Goal: Task Accomplishment & Management: Use online tool/utility

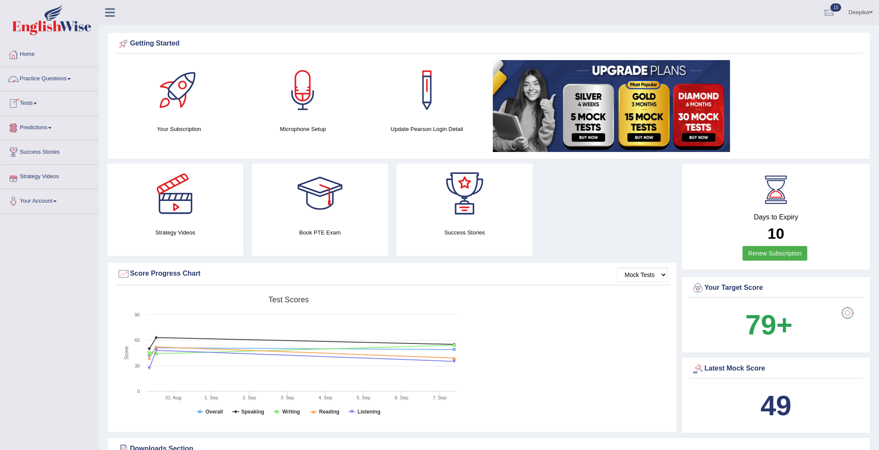
click at [72, 81] on link "Practice Questions" at bounding box center [49, 77] width 98 height 21
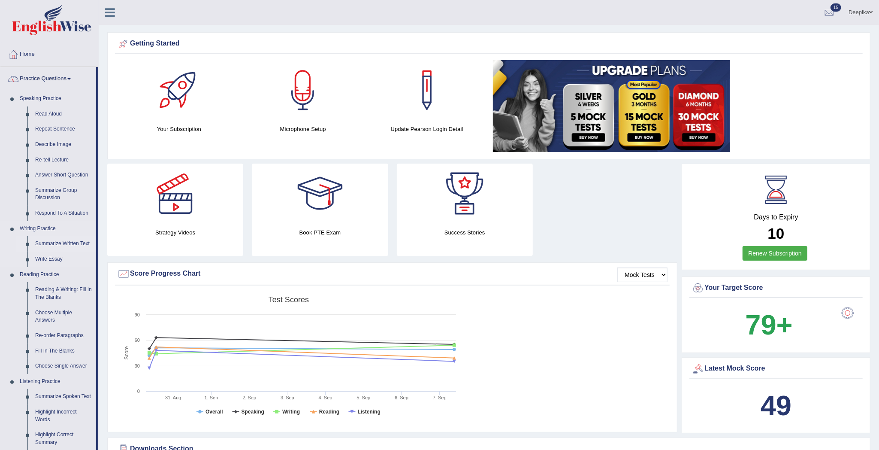
click at [42, 245] on link "Summarize Written Text" at bounding box center [63, 243] width 65 height 15
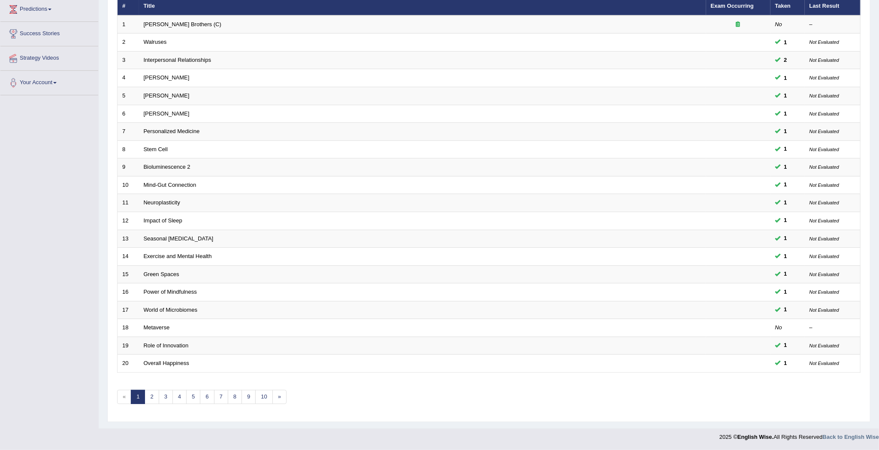
scroll to position [122, 0]
click at [224, 397] on link "7" at bounding box center [221, 397] width 14 height 14
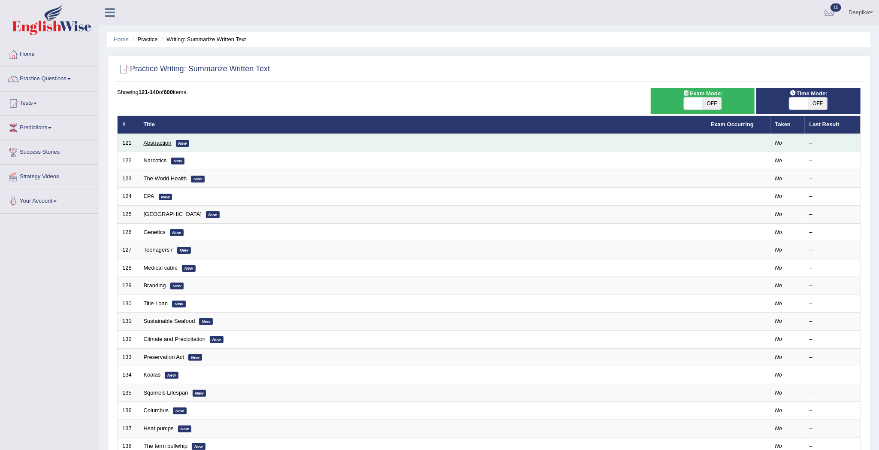
click at [149, 143] on link "Abstraction" at bounding box center [158, 142] width 28 height 6
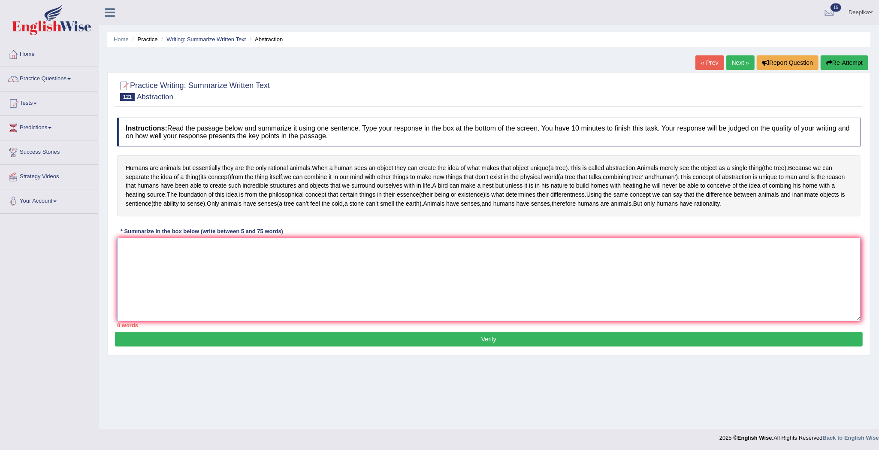
click at [124, 258] on textarea at bounding box center [489, 279] width 744 height 83
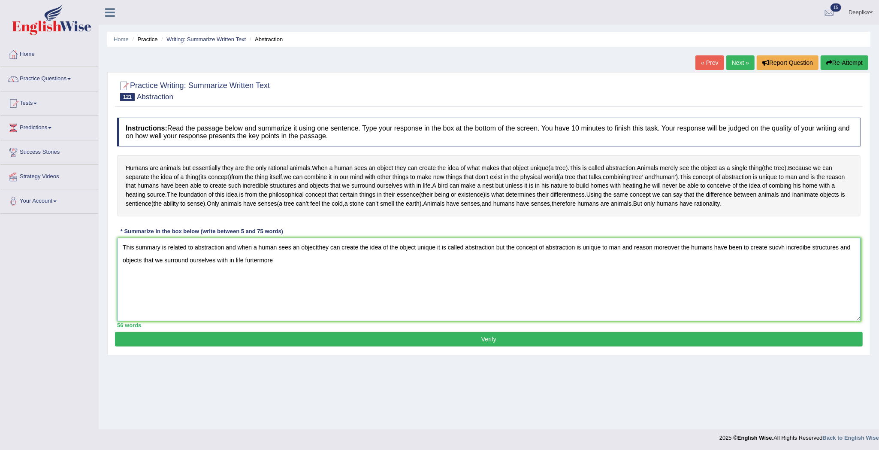
click at [255, 261] on textarea "This summary is related to abstraction and when a human sees an objectthey can …" at bounding box center [489, 279] width 744 height 83
click at [284, 260] on textarea "This summary is related to abstraction and when a human sees an objectthey can …" at bounding box center [489, 279] width 744 height 83
type textarea "This summary is related to abstraction and when a human sees an objectthey can …"
click at [502, 342] on button "Verify" at bounding box center [489, 339] width 748 height 15
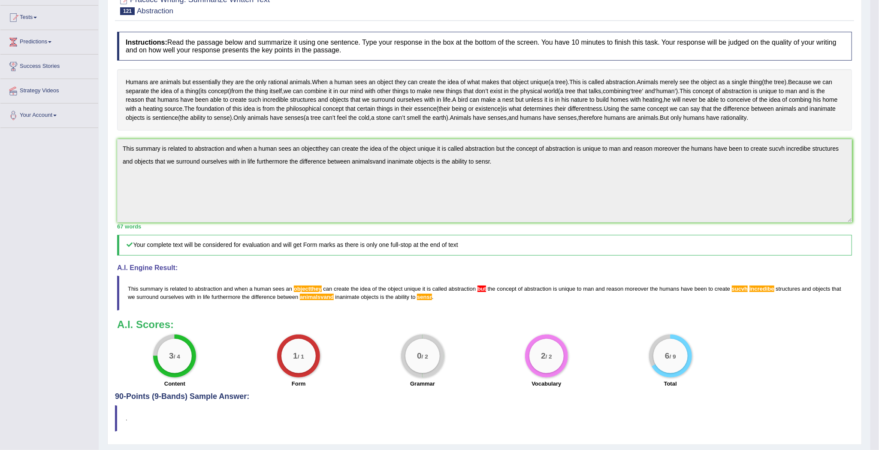
scroll to position [103, 0]
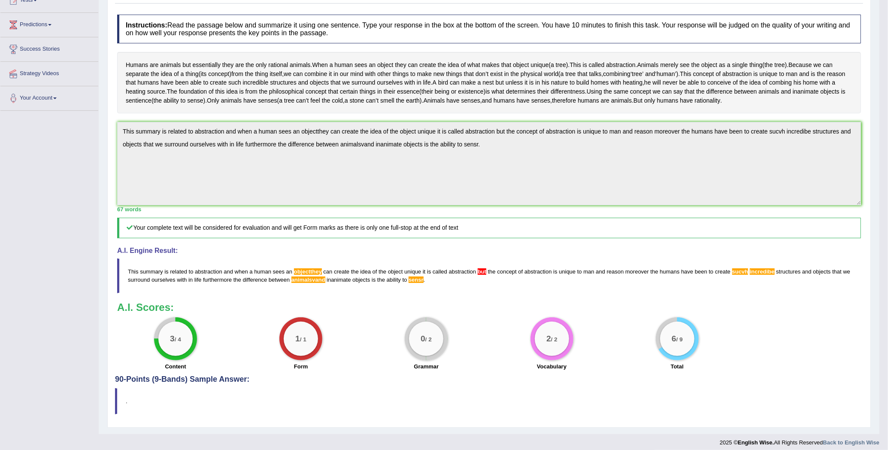
click at [879, 347] on html "Toggle navigation Home Practice Questions Speaking Practice Read Aloud Repeat S…" at bounding box center [444, 122] width 888 height 450
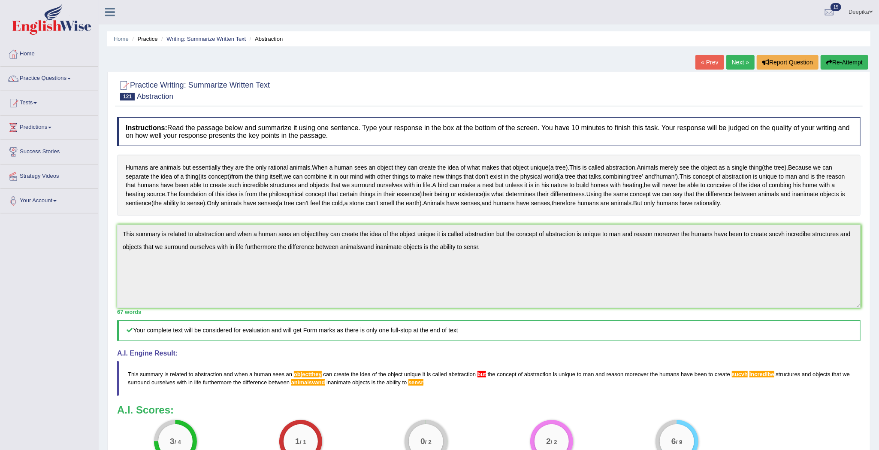
scroll to position [0, 0]
click at [742, 60] on link "Next »" at bounding box center [741, 62] width 28 height 15
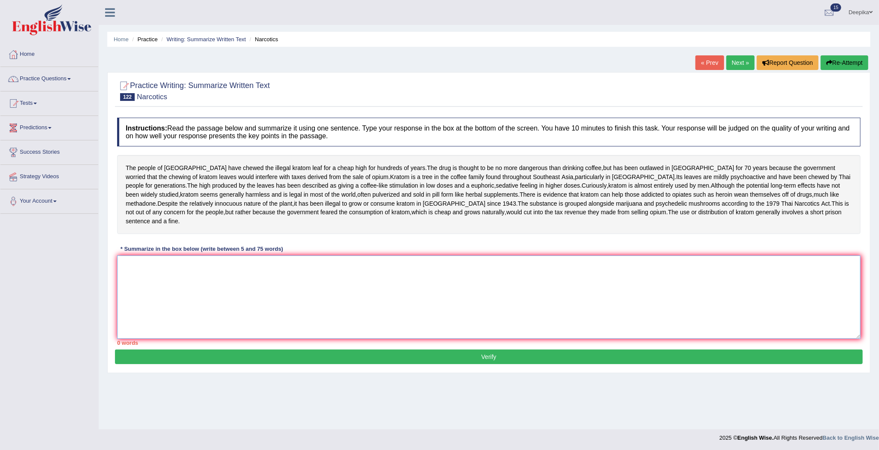
click at [162, 303] on textarea at bounding box center [489, 296] width 744 height 83
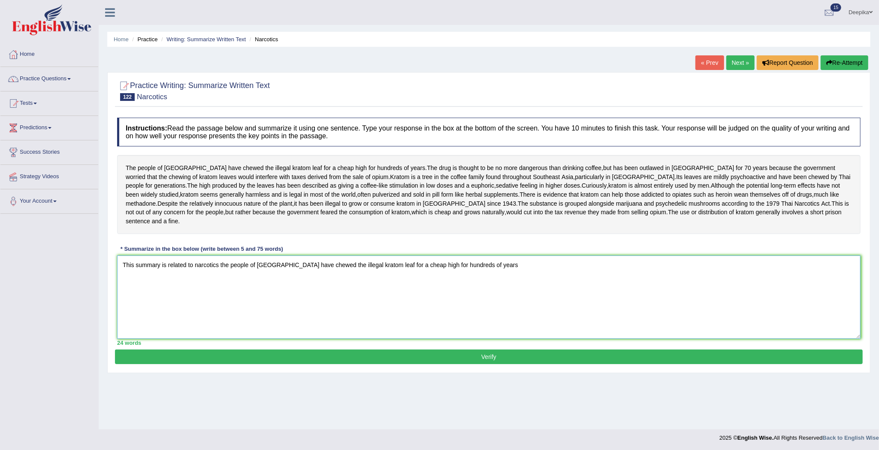
click at [218, 301] on textarea "This summary is related to narcotics the people of thailand have chewed the ill…" at bounding box center [489, 296] width 744 height 83
click at [497, 298] on textarea "This summary is related to narcoticsand the people of thailand have chewed the …" at bounding box center [489, 296] width 744 height 83
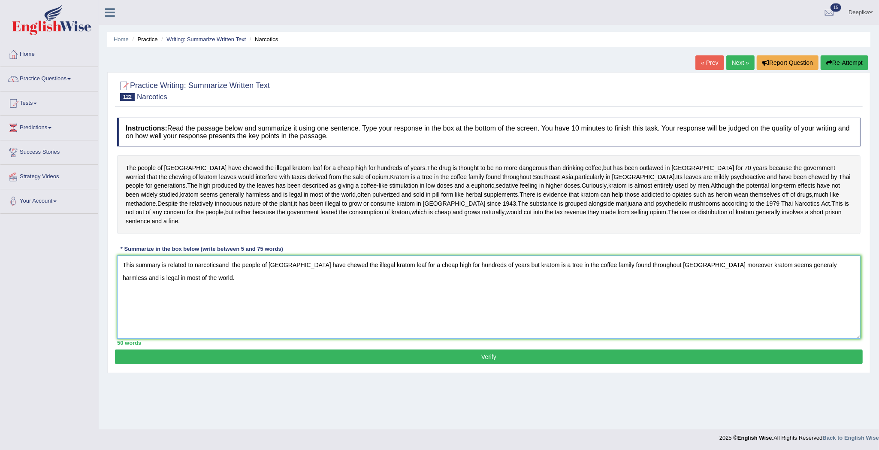
type textarea "This summary is related to narcoticsand the people of thailand have chewed the …"
click at [586, 364] on button "Verify" at bounding box center [489, 356] width 748 height 15
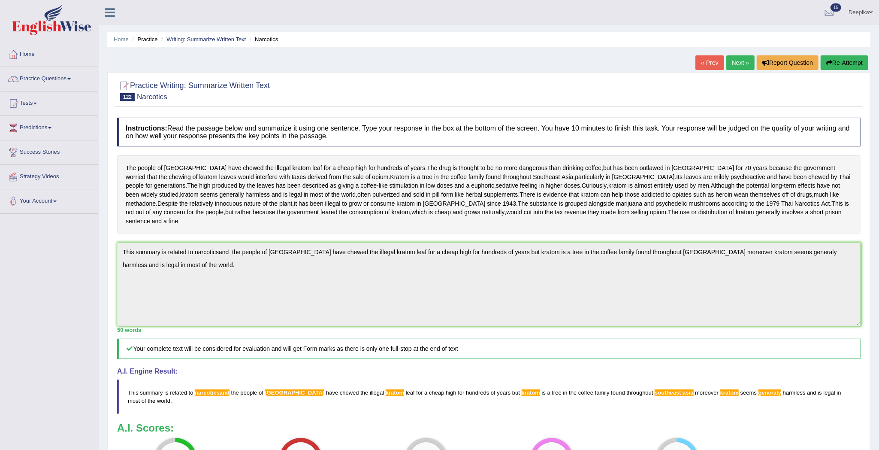
click at [73, 78] on link "Practice Questions" at bounding box center [49, 77] width 98 height 21
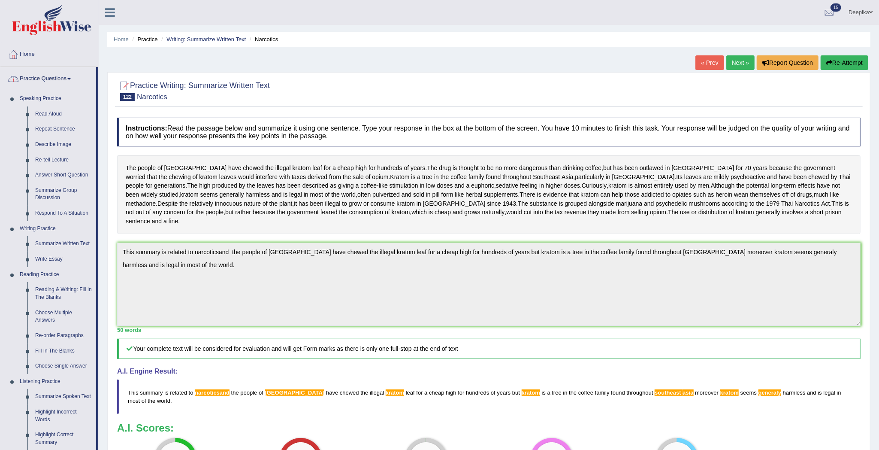
click at [71, 81] on link "Practice Questions" at bounding box center [48, 77] width 96 height 21
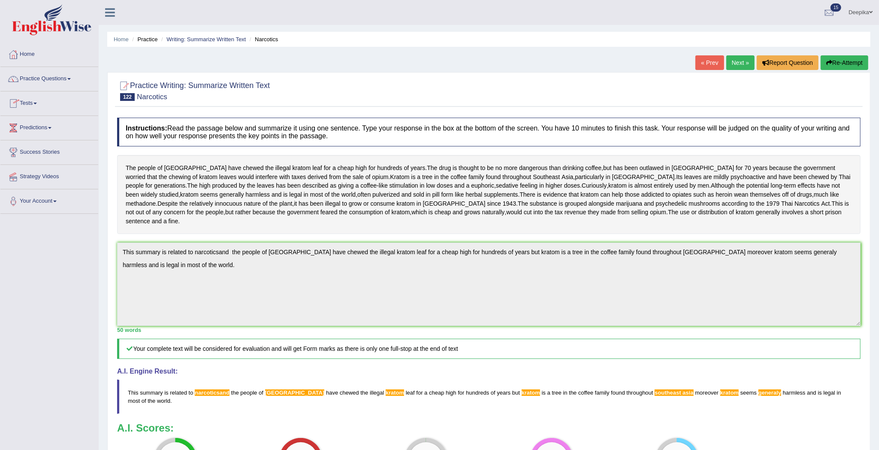
click at [36, 103] on link "Tests" at bounding box center [49, 101] width 98 height 21
click at [35, 156] on link "History" at bounding box center [56, 153] width 80 height 15
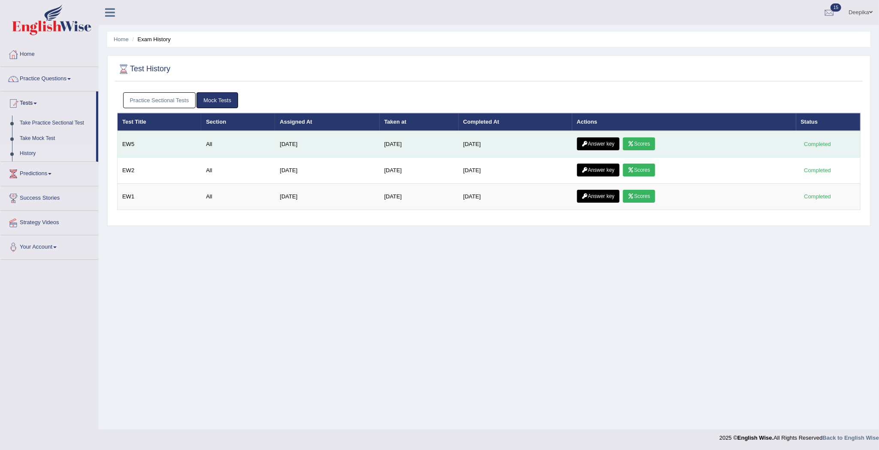
click at [647, 139] on link "Scores" at bounding box center [639, 143] width 32 height 13
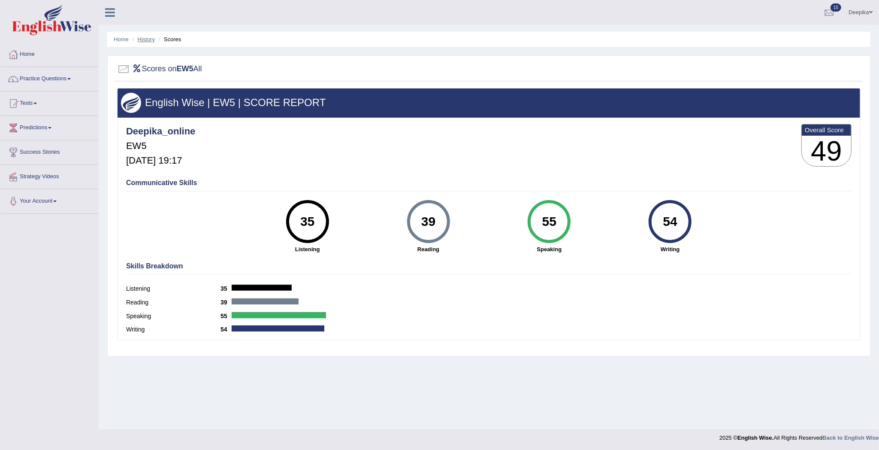
click at [153, 38] on link "History" at bounding box center [146, 39] width 17 height 6
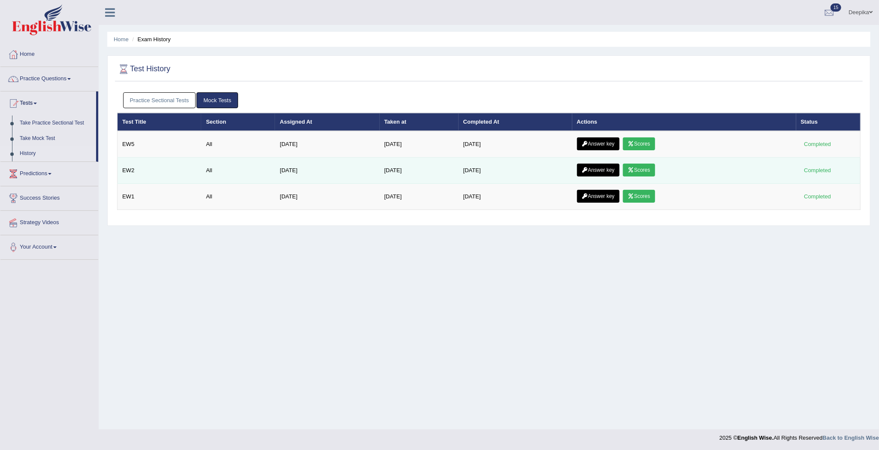
click at [646, 162] on td "Answer key Scores" at bounding box center [685, 171] width 224 height 26
click at [646, 167] on link "Scores" at bounding box center [639, 170] width 32 height 13
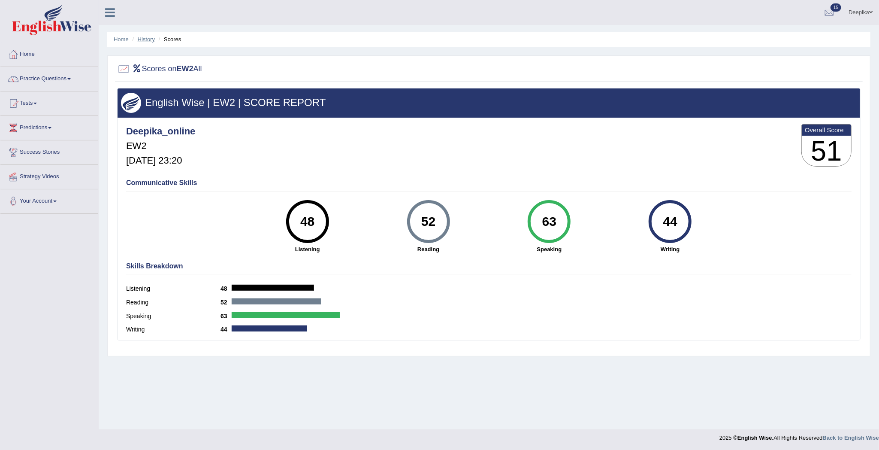
click at [144, 41] on link "History" at bounding box center [146, 39] width 17 height 6
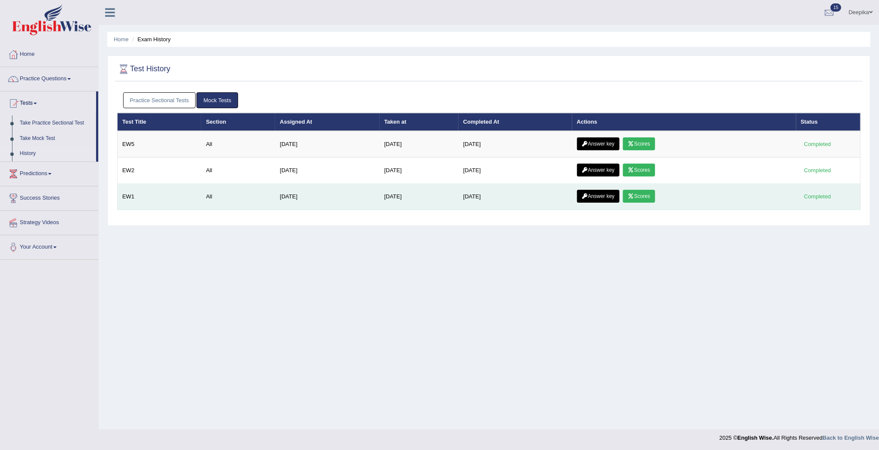
click at [647, 200] on link "Scores" at bounding box center [639, 196] width 32 height 13
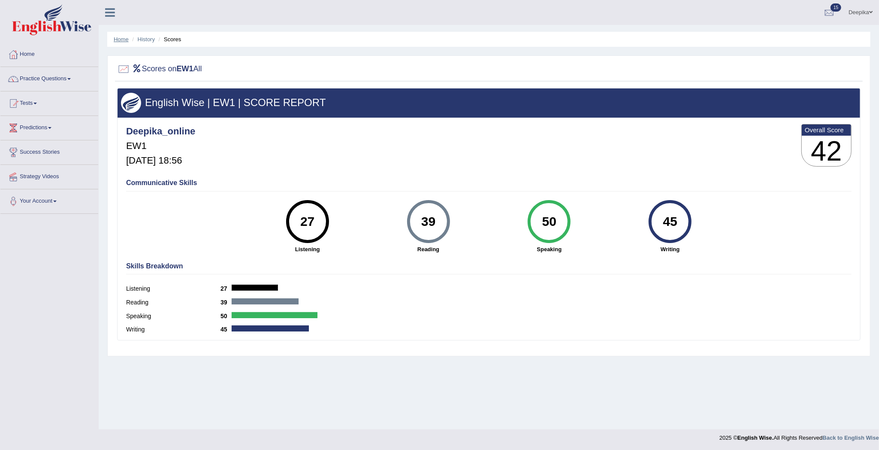
click at [124, 36] on link "Home" at bounding box center [121, 39] width 15 height 6
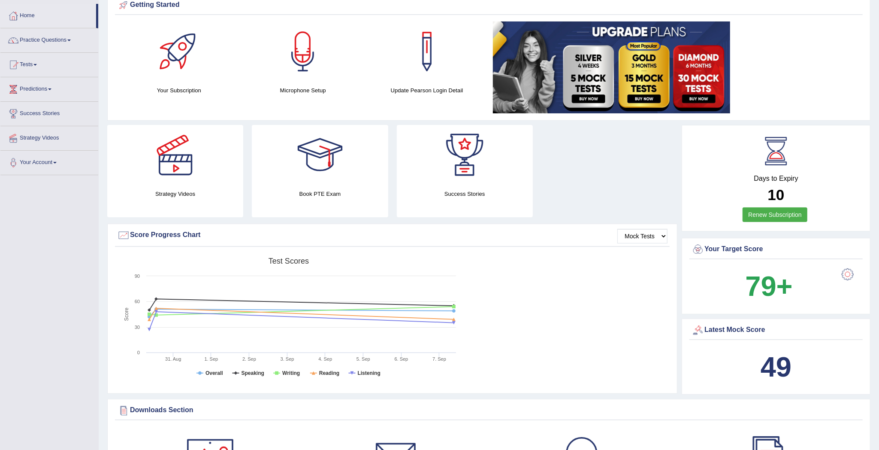
scroll to position [27, 0]
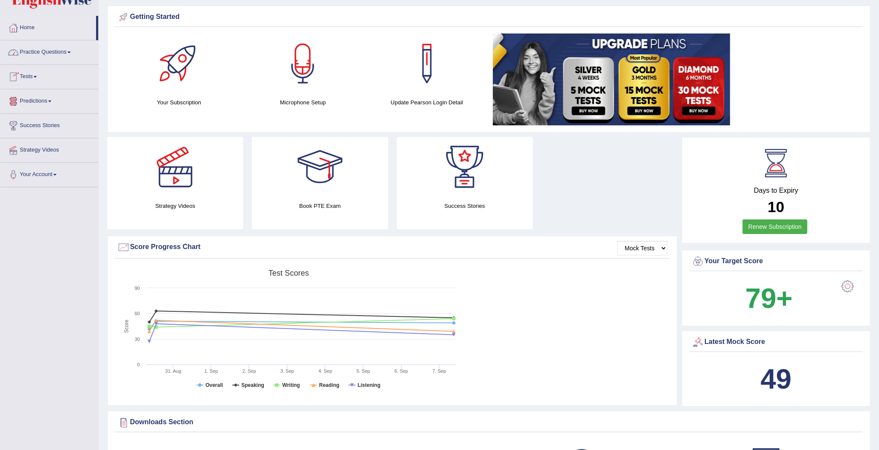
click at [67, 54] on link "Practice Questions" at bounding box center [49, 50] width 98 height 21
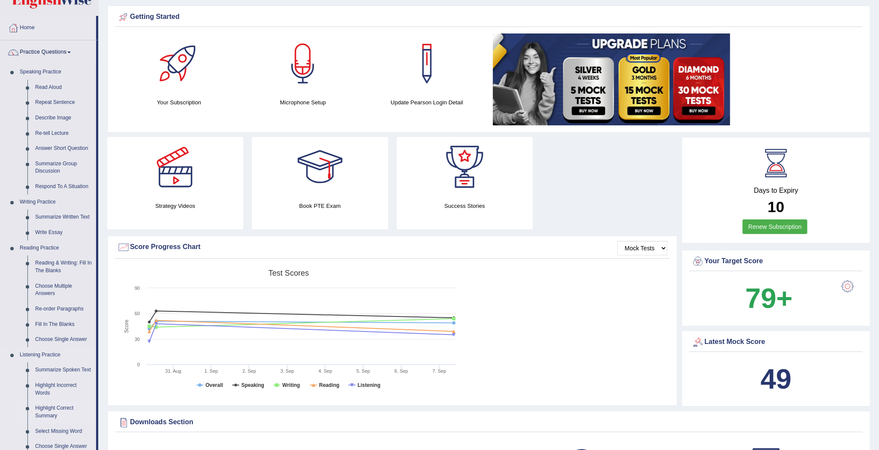
click at [42, 407] on link "Highlight Correct Summary" at bounding box center [63, 411] width 65 height 23
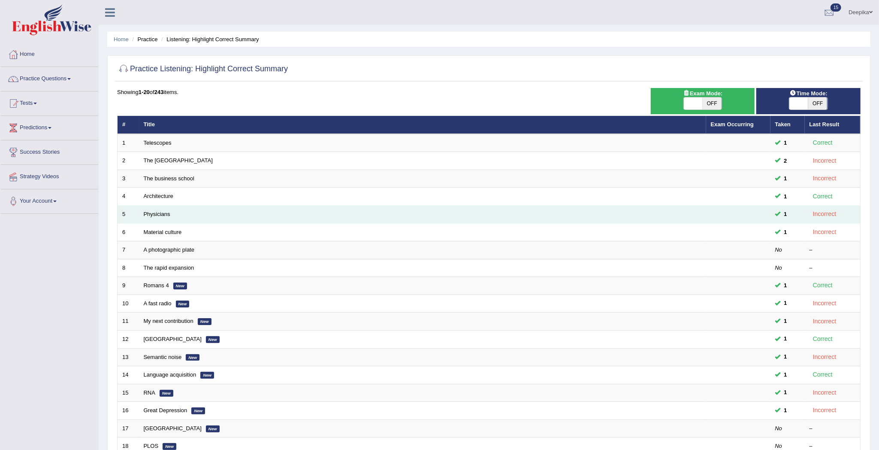
click at [835, 217] on div "Incorrect" at bounding box center [825, 214] width 30 height 10
click at [823, 217] on div "Incorrect" at bounding box center [825, 214] width 30 height 10
click at [790, 207] on td "1" at bounding box center [788, 215] width 34 height 18
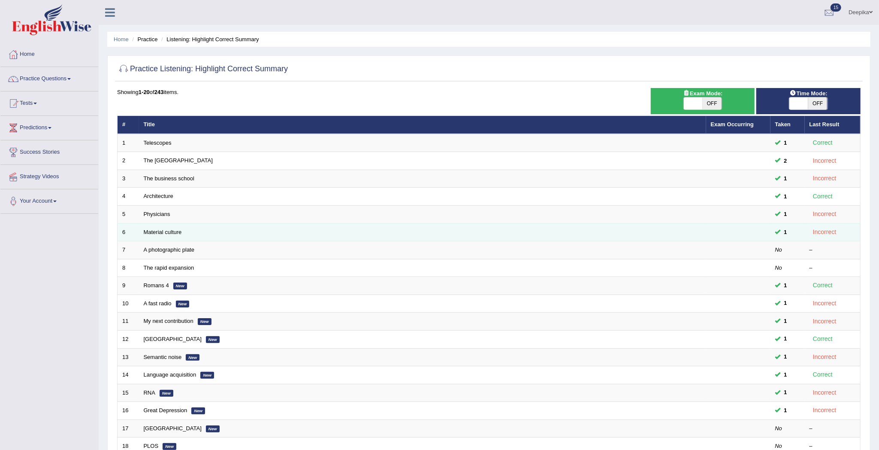
click at [819, 234] on div "Incorrect" at bounding box center [825, 232] width 30 height 10
click at [824, 235] on div "Incorrect" at bounding box center [825, 232] width 30 height 10
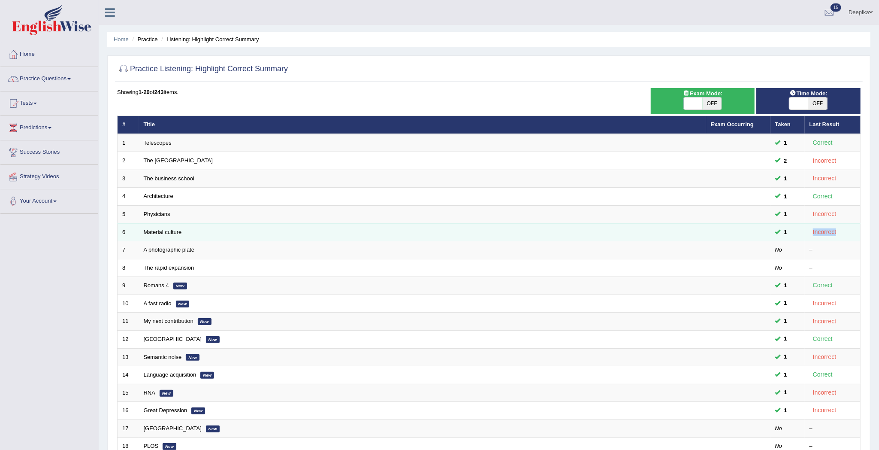
click at [824, 235] on div "Incorrect" at bounding box center [825, 232] width 30 height 10
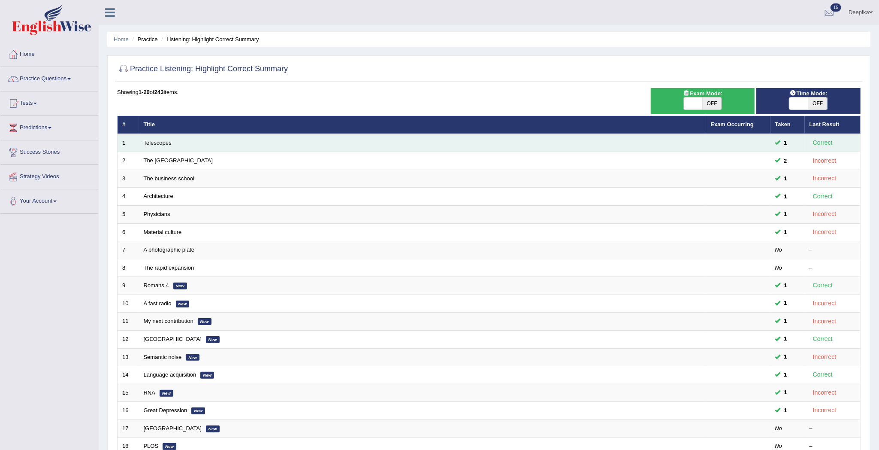
click at [814, 143] on div "Correct" at bounding box center [823, 143] width 27 height 10
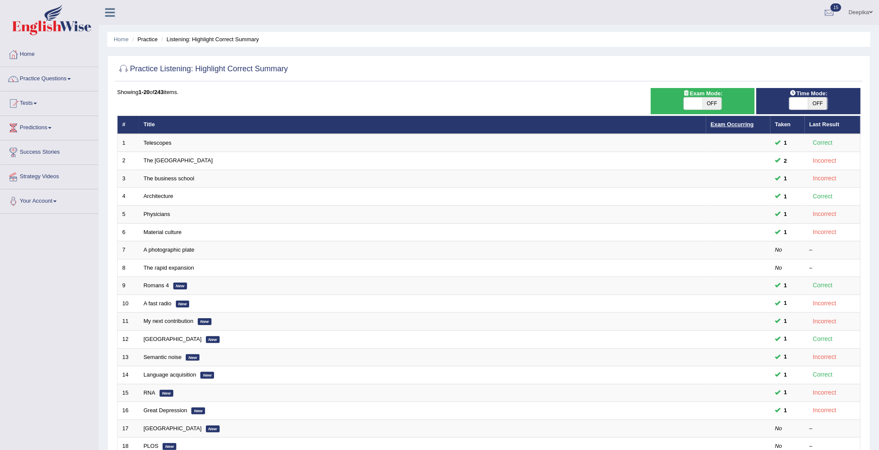
click at [749, 122] on link "Exam Occurring" at bounding box center [732, 124] width 43 height 6
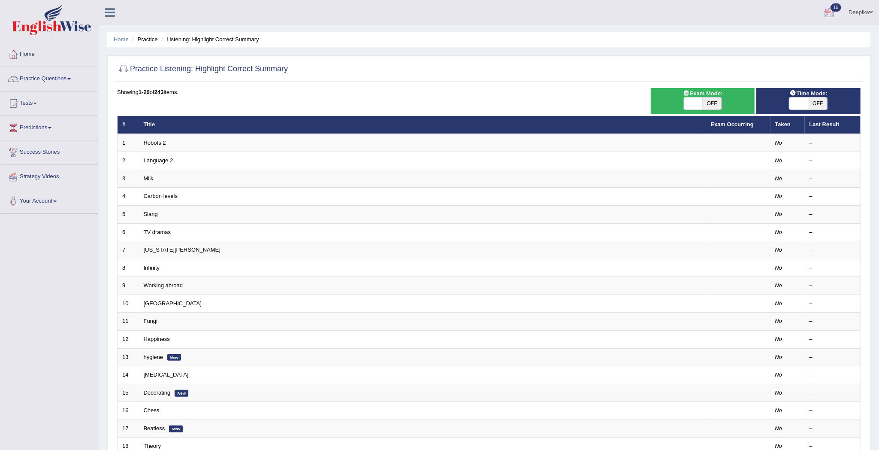
click at [827, 9] on div at bounding box center [829, 12] width 13 height 13
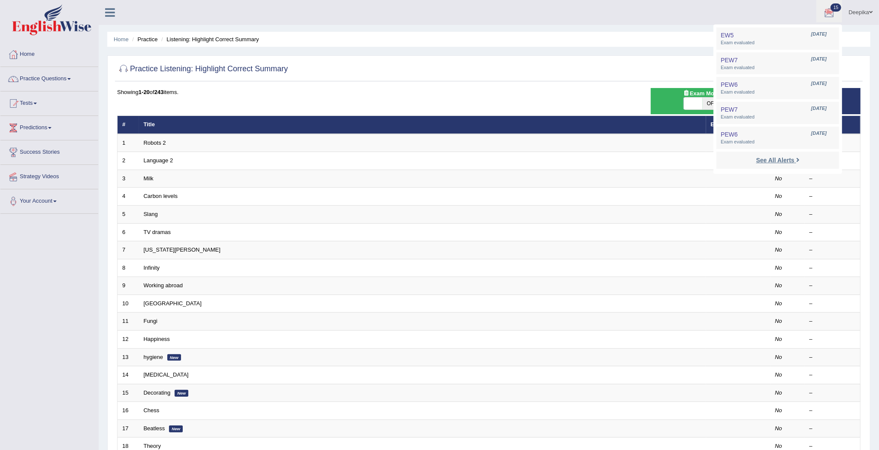
click at [764, 155] on link "See All Alerts" at bounding box center [779, 159] width 48 height 9
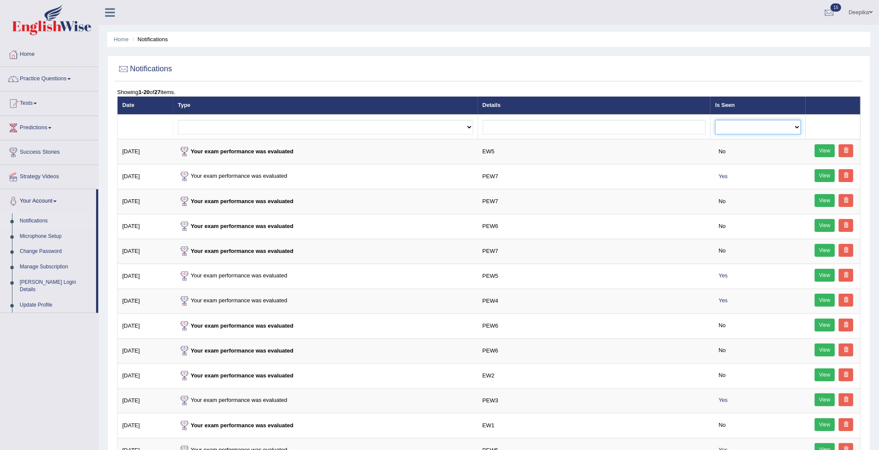
click at [792, 126] on select "No Yes" at bounding box center [758, 127] width 86 height 15
click at [466, 121] on select "Exam evaluated Question report replied Practice question report replied Test as…" at bounding box center [325, 127] width 295 height 15
click at [69, 80] on link "Practice Questions" at bounding box center [49, 77] width 98 height 21
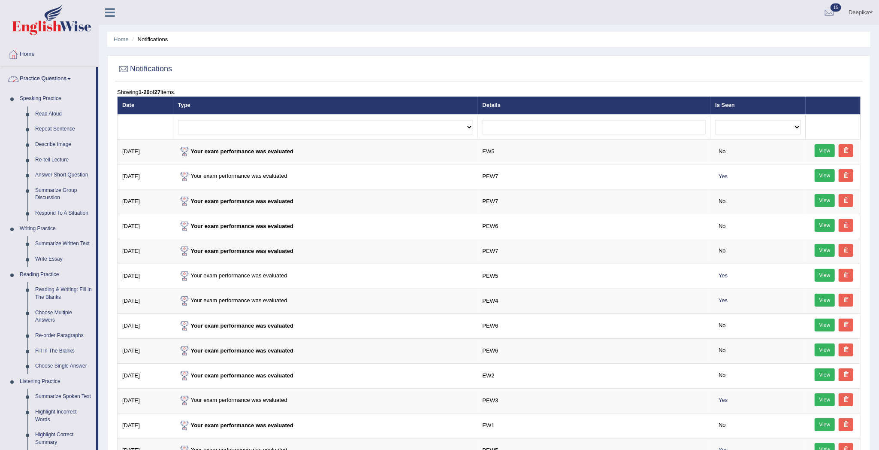
click at [71, 78] on span at bounding box center [68, 79] width 3 height 2
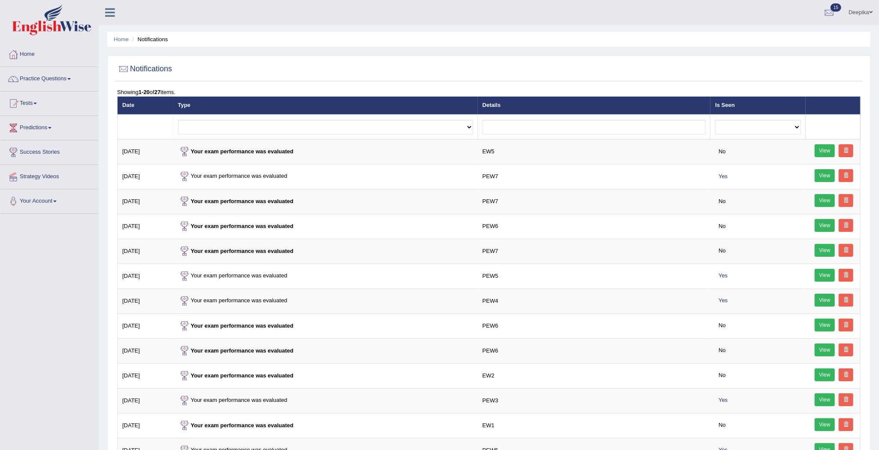
click at [45, 153] on link "Success Stories" at bounding box center [49, 150] width 98 height 21
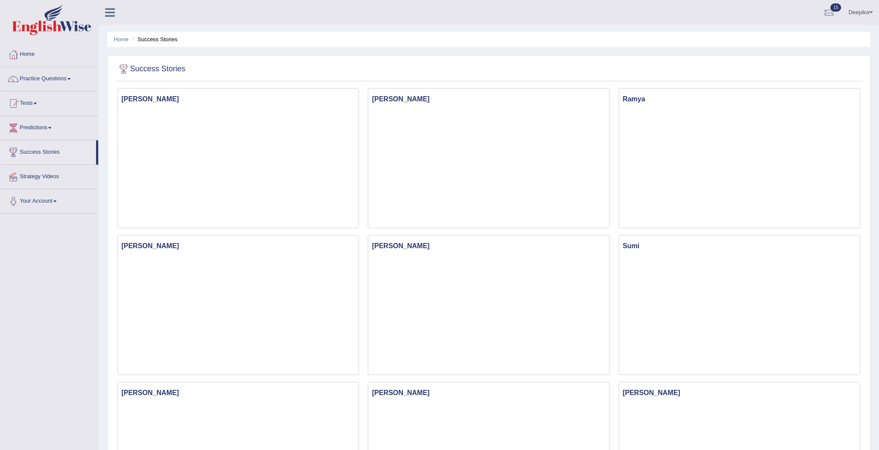
click at [70, 81] on link "Practice Questions" at bounding box center [49, 77] width 98 height 21
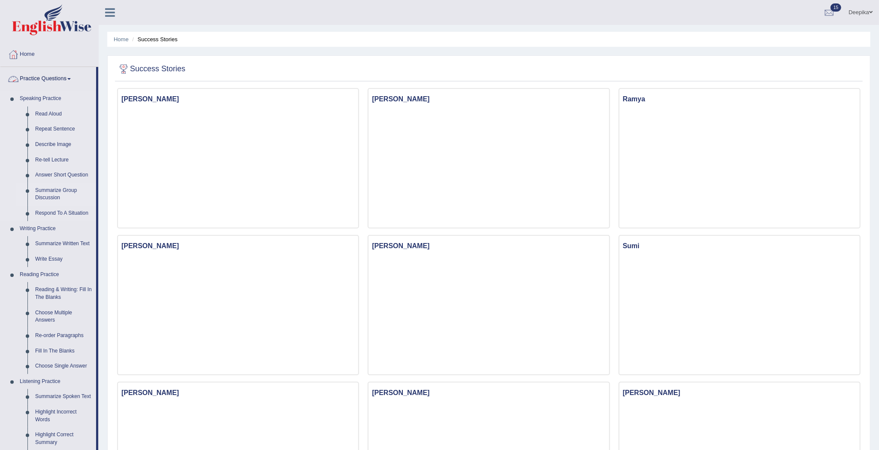
click at [88, 198] on link "Summarize Group Discussion" at bounding box center [63, 194] width 65 height 23
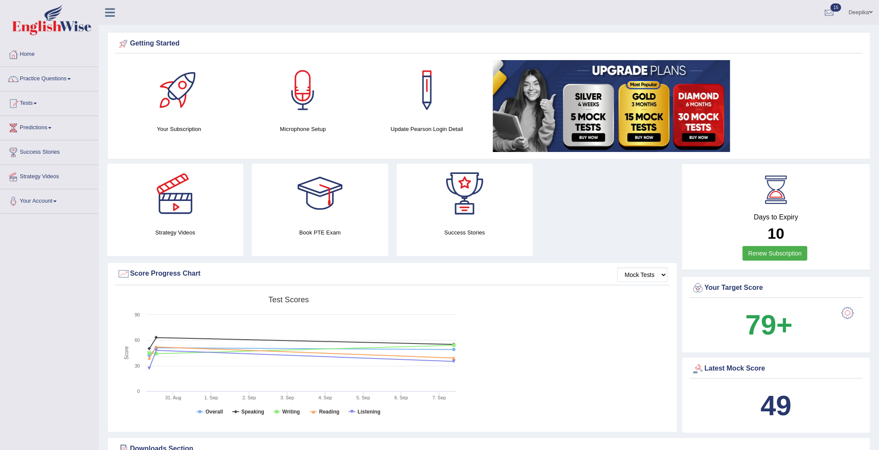
click at [327, 191] on div at bounding box center [320, 194] width 60 height 60
click at [36, 105] on link "Tests" at bounding box center [49, 101] width 98 height 21
click at [33, 139] on link "Take Mock Test" at bounding box center [56, 138] width 80 height 15
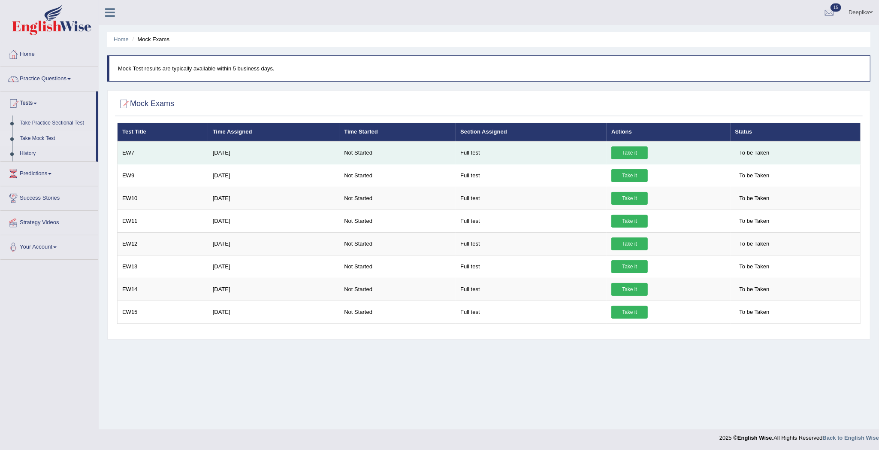
click at [621, 150] on link "Take it" at bounding box center [630, 152] width 36 height 13
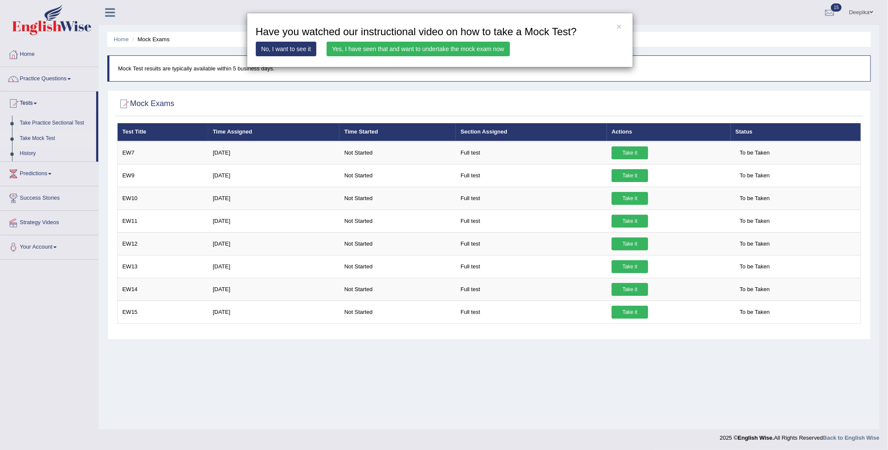
click at [469, 43] on link "Yes, I have seen that and want to undertake the mock exam now" at bounding box center [418, 49] width 183 height 15
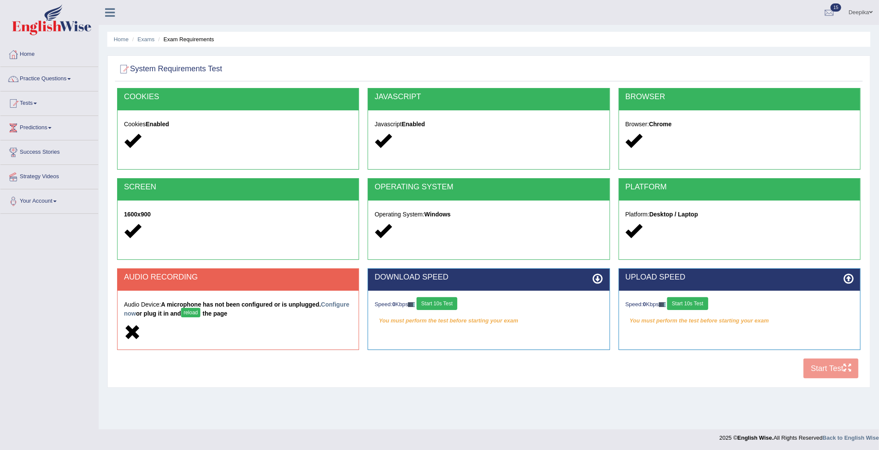
click at [436, 300] on button "Start 10s Test" at bounding box center [437, 303] width 41 height 13
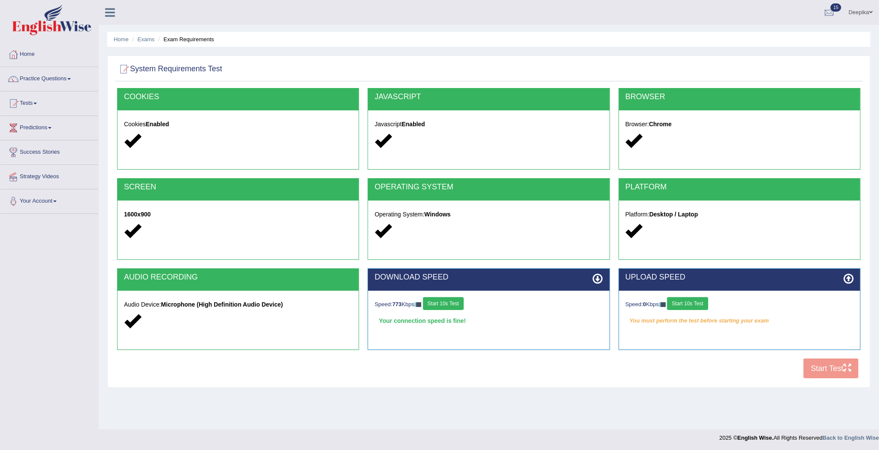
click at [708, 302] on button "Start 10s Test" at bounding box center [687, 303] width 41 height 13
click at [852, 367] on button "Start Test" at bounding box center [831, 368] width 55 height 20
